Goal: Task Accomplishment & Management: Complete application form

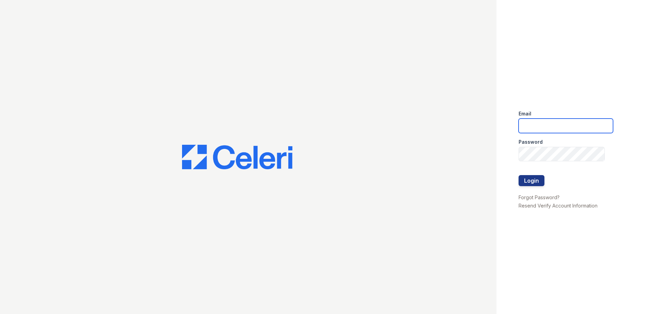
click at [567, 126] on input "email" at bounding box center [565, 126] width 94 height 14
type input "[EMAIL_ADDRESS][DOMAIN_NAME]"
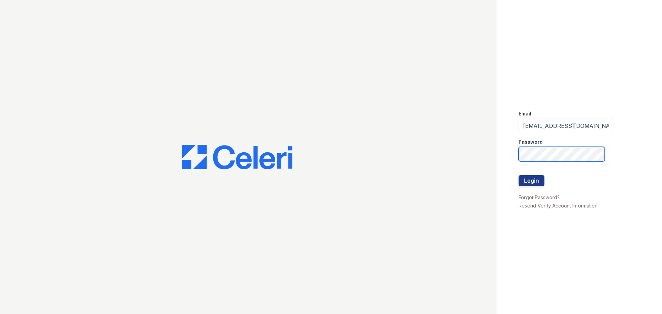
click at [518, 175] on button "Login" at bounding box center [531, 180] width 26 height 11
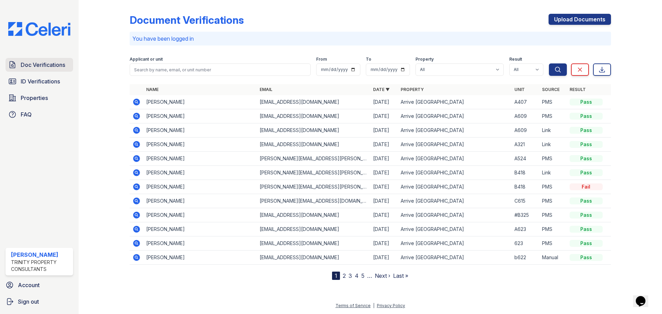
click at [51, 63] on span "Doc Verifications" at bounding box center [43, 65] width 44 height 8
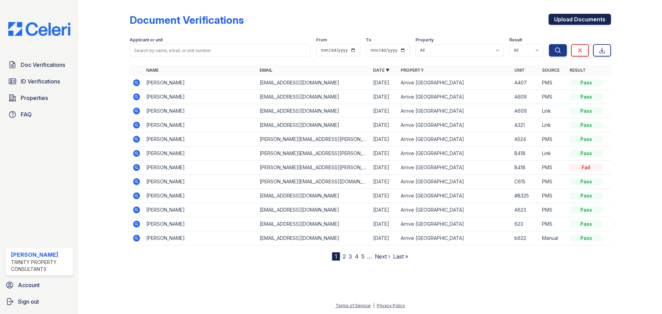
click at [590, 18] on link "Upload Documents" at bounding box center [579, 19] width 62 height 11
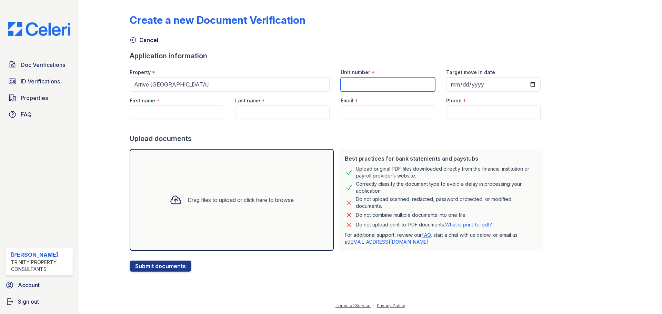
click at [391, 84] on input "Unit number" at bounding box center [388, 84] width 94 height 14
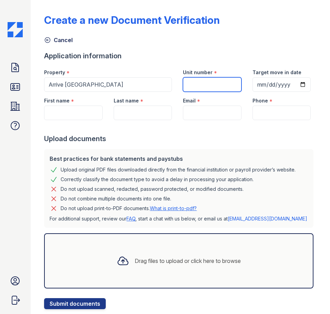
click at [201, 80] on input "Unit number" at bounding box center [212, 84] width 58 height 14
type input "A323"
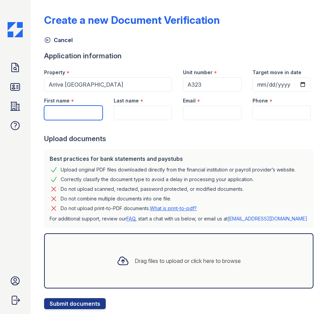
click at [75, 120] on input "First name" at bounding box center [73, 112] width 58 height 14
type input "George"
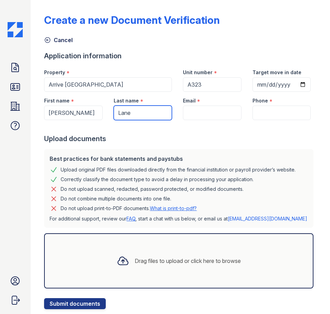
type input "Lane"
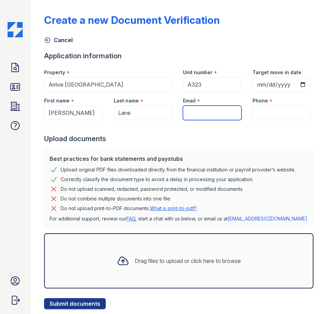
click at [189, 120] on input "Email" at bounding box center [212, 112] width 58 height 14
paste input "GHLTEXAS@GMAIL.COM"
type input "GHLTEXAS@GMAIL.COM"
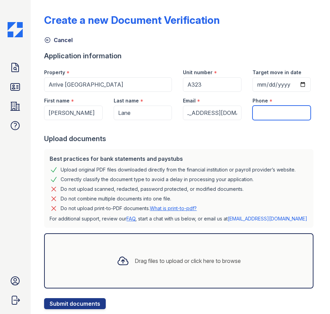
scroll to position [0, 0]
drag, startPoint x: 278, startPoint y: 142, endPoint x: 289, endPoint y: 144, distance: 10.9
click at [280, 120] on input "Phone" at bounding box center [282, 112] width 58 height 14
click at [261, 120] on input "Phone" at bounding box center [282, 112] width 58 height 14
paste input "(713) 591-6468"
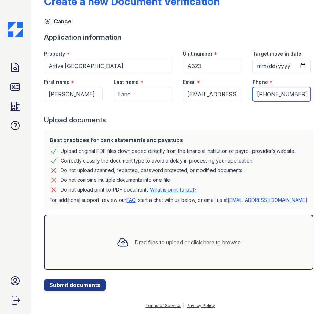
scroll to position [47, 0]
type input "(713) 591-6468"
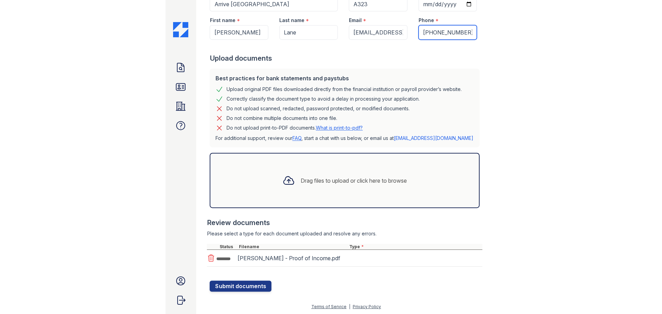
scroll to position [110, 0]
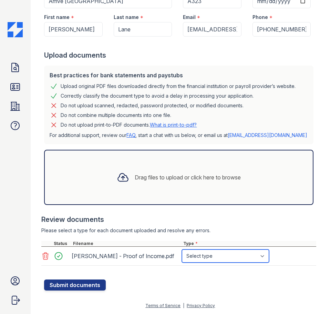
click at [263, 261] on select "Select type Paystub Bank Statement Offer Letter Tax Documents Benefit Award Let…" at bounding box center [225, 255] width 87 height 13
select select "tax_documents"
click at [182, 251] on select "Select type Paystub Bank Statement Offer Letter Tax Documents Benefit Award Let…" at bounding box center [225, 255] width 87 height 13
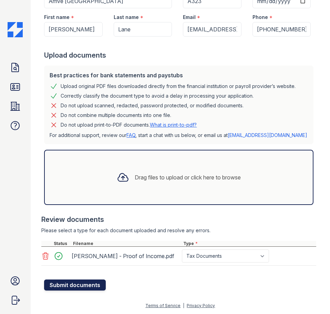
click at [69, 288] on button "Submit documents" at bounding box center [75, 284] width 62 height 11
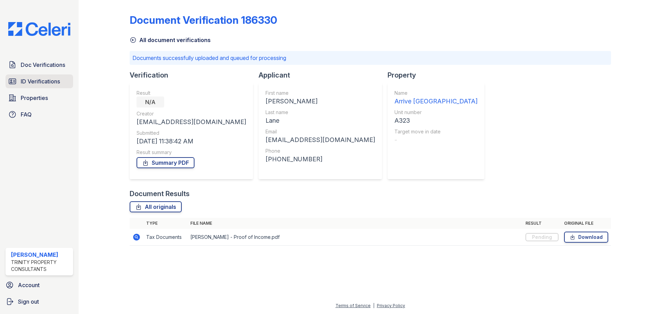
click at [47, 84] on span "ID Verifications" at bounding box center [40, 81] width 39 height 8
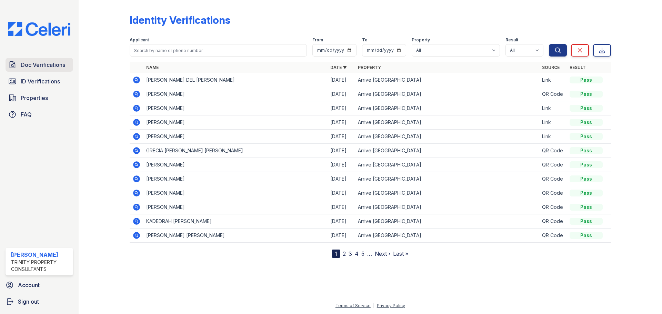
click at [45, 65] on span "Doc Verifications" at bounding box center [43, 65] width 44 height 8
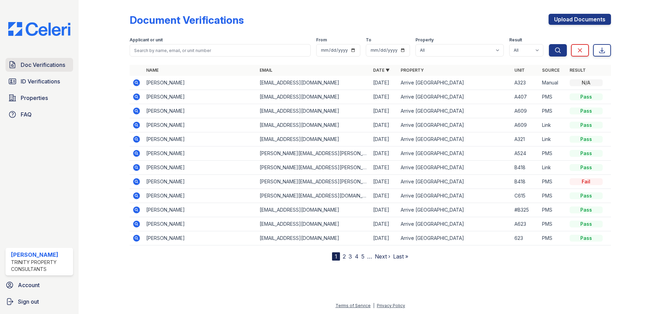
click at [46, 69] on link "Doc Verifications" at bounding box center [40, 65] width 68 height 14
click at [49, 70] on link "Doc Verifications" at bounding box center [40, 65] width 68 height 14
click at [34, 97] on span "Properties" at bounding box center [34, 98] width 27 height 8
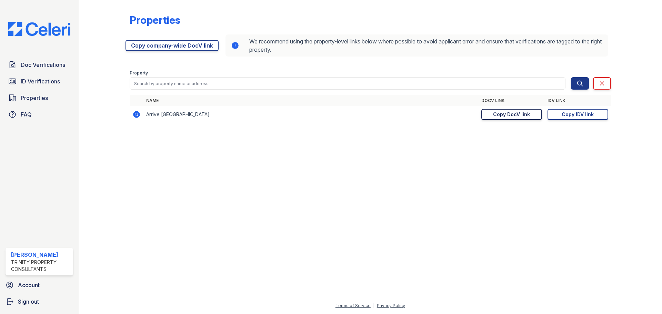
click at [518, 116] on div "Copy DocV link" at bounding box center [511, 114] width 37 height 7
